Goal: Information Seeking & Learning: Understand process/instructions

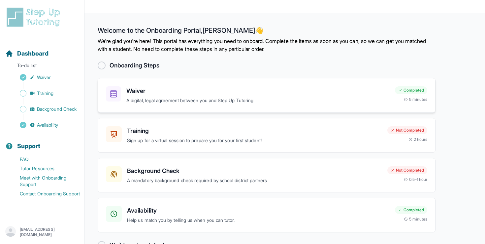
scroll to position [6, 0]
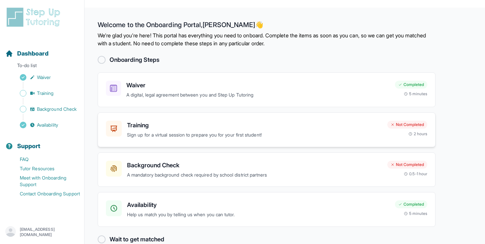
click at [196, 120] on h3 "Training" at bounding box center [254, 124] width 255 height 9
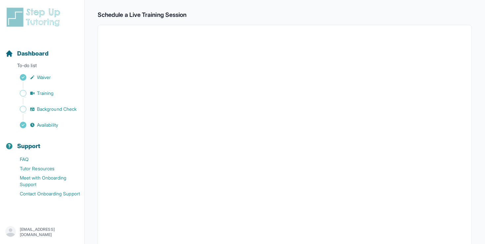
scroll to position [221, 0]
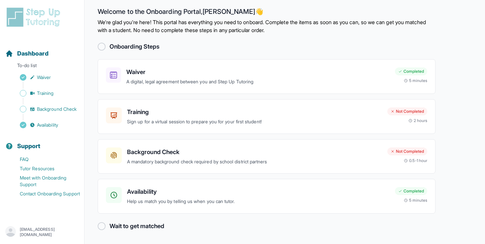
scroll to position [6, 0]
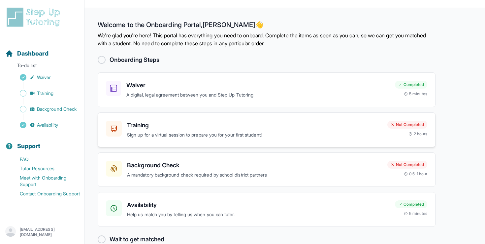
click at [298, 120] on div "Training Sign up for a virtual session to prepare you for your first student!" at bounding box center [254, 129] width 255 height 18
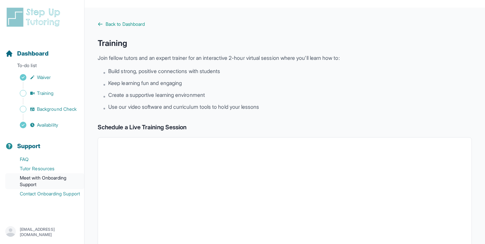
click at [44, 178] on link "Meet with Onboarding Support" at bounding box center [44, 181] width 79 height 16
